Goal: Browse casually

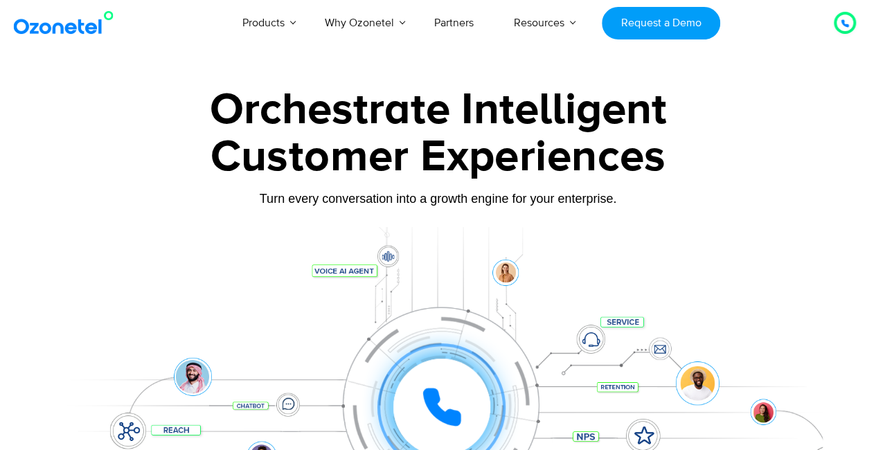
click at [846, 197] on div at bounding box center [438, 310] width 876 height 472
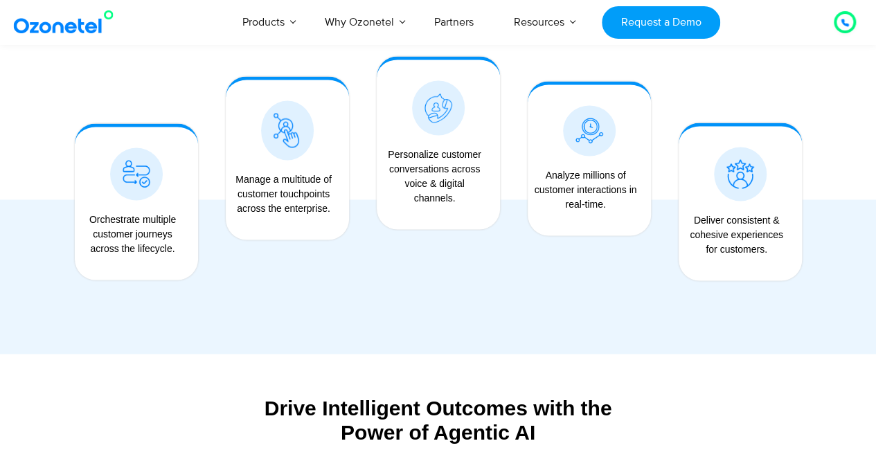
scroll to position [1178, 0]
